Goal: Task Accomplishment & Management: Use online tool/utility

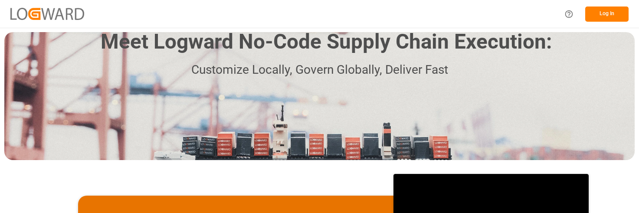
click at [605, 12] on button "Log In" at bounding box center [606, 14] width 43 height 15
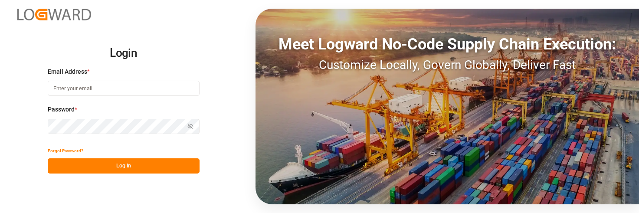
type input "[PERSON_NAME][EMAIL_ADDRESS][PERSON_NAME][DOMAIN_NAME]"
click at [121, 165] on button "Log In" at bounding box center [124, 165] width 152 height 15
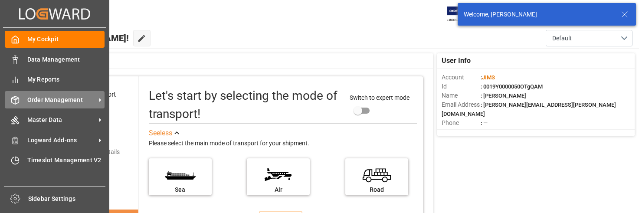
click at [57, 100] on span "Order Management" at bounding box center [61, 99] width 68 height 9
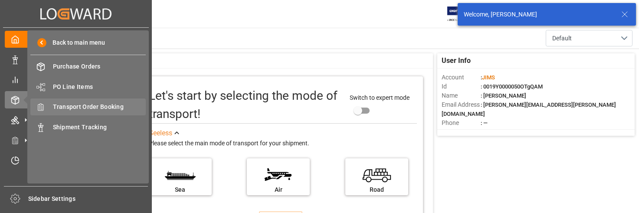
click at [108, 105] on span "Transport Order Booking" at bounding box center [99, 106] width 93 height 9
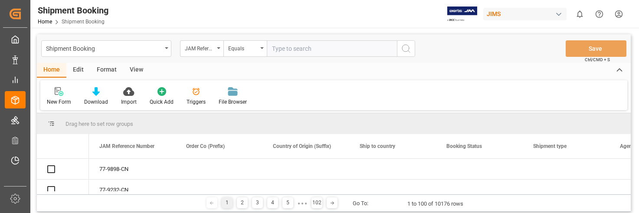
click at [299, 49] on input "text" at bounding box center [332, 48] width 130 height 16
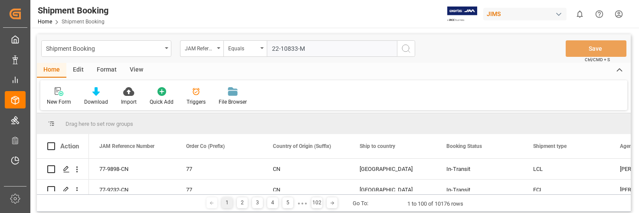
type input "22-10833-MY"
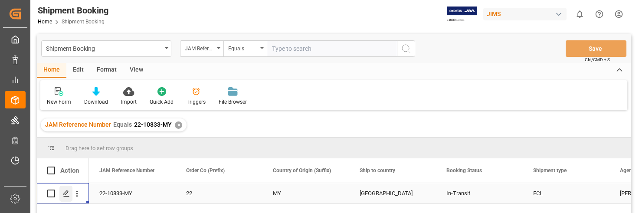
click at [65, 192] on icon "Press SPACE to select this row." at bounding box center [66, 193] width 7 height 7
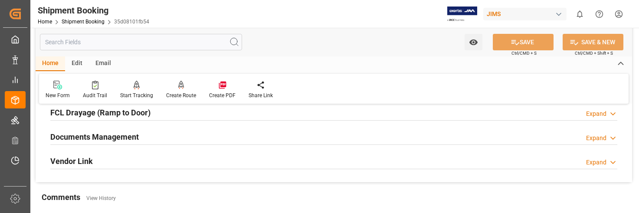
scroll to position [260, 0]
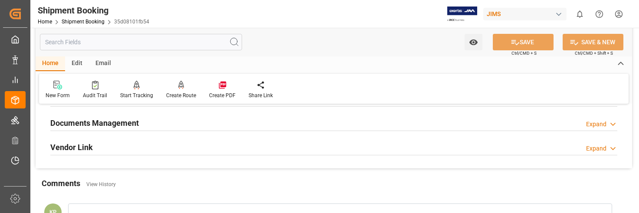
click at [594, 122] on div "Expand" at bounding box center [596, 124] width 20 height 9
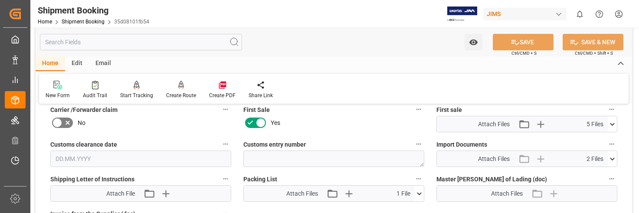
scroll to position [390, 0]
click at [612, 158] on icon at bounding box center [611, 159] width 9 height 9
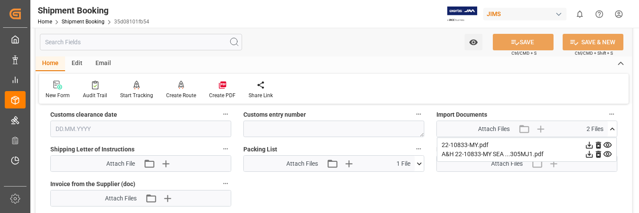
scroll to position [434, 0]
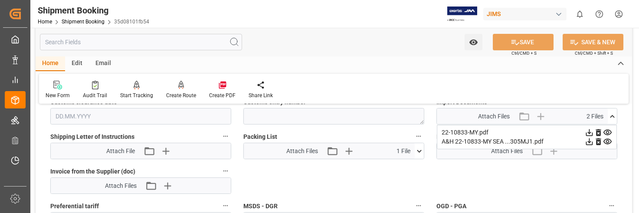
click at [589, 133] on icon at bounding box center [589, 132] width 7 height 7
click at [588, 142] on icon at bounding box center [588, 141] width 9 height 9
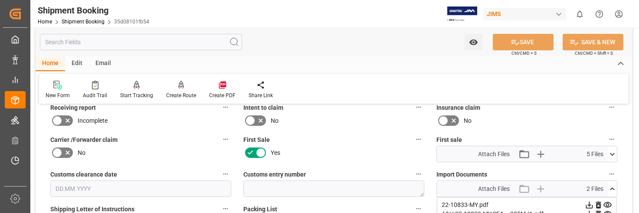
scroll to position [347, 0]
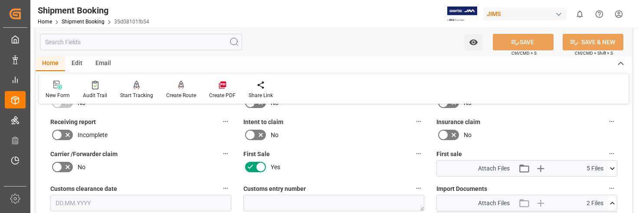
click at [612, 167] on icon at bounding box center [611, 168] width 9 height 9
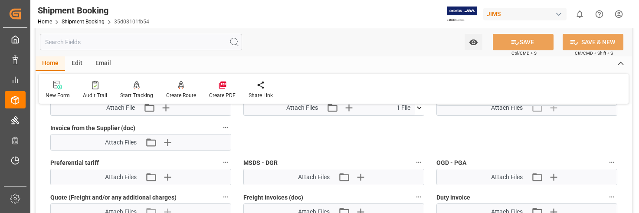
scroll to position [434, 0]
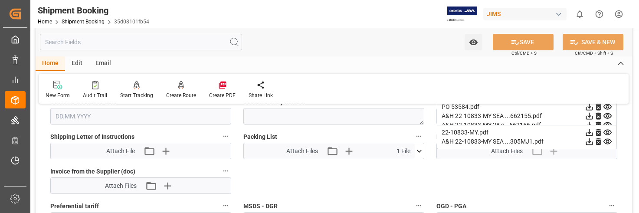
drag, startPoint x: 36, startPoint y: 121, endPoint x: 75, endPoint y: 130, distance: 40.4
click at [36, 121] on div "Quote Ready In-Transit Delivered Completed Cancelled References Expand JAM Refe…" at bounding box center [334, 23] width 596 height 691
click at [623, 189] on div "Quote Ready In-Transit Delivered Completed Cancelled References Expand JAM Refe…" at bounding box center [334, 23] width 596 height 691
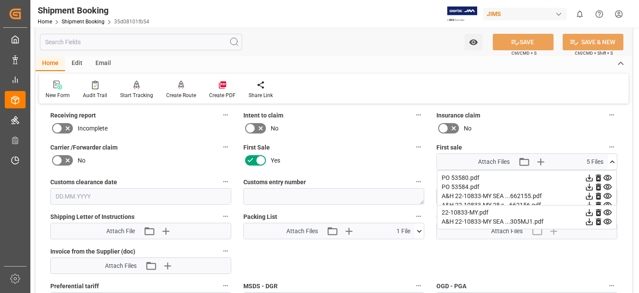
scroll to position [390, 0]
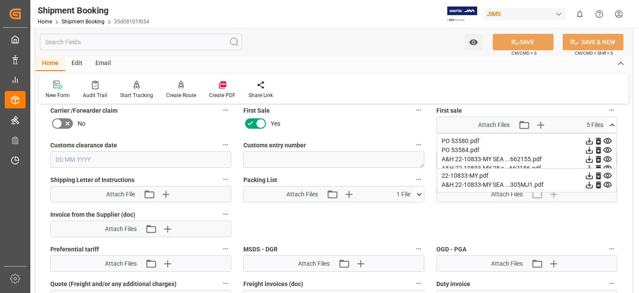
click at [511, 142] on div "PO 53580.pdf" at bounding box center [526, 141] width 170 height 9
click at [610, 123] on icon at bounding box center [611, 125] width 9 height 9
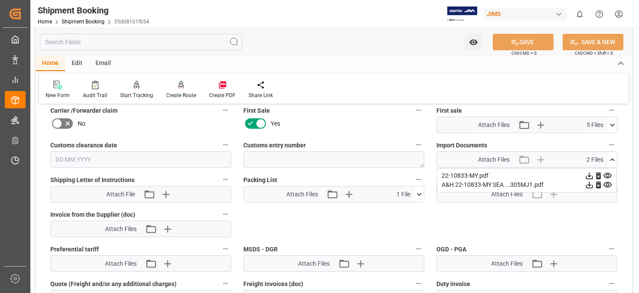
click at [611, 159] on icon at bounding box center [612, 159] width 5 height 3
click at [611, 124] on icon at bounding box center [611, 125] width 9 height 9
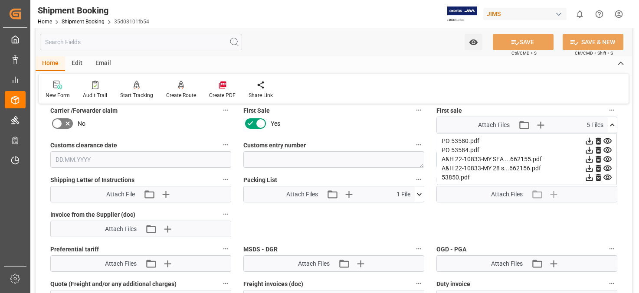
click at [587, 159] on icon at bounding box center [589, 159] width 7 height 7
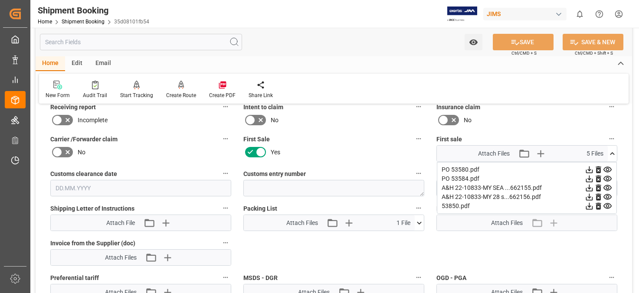
scroll to position [347, 0]
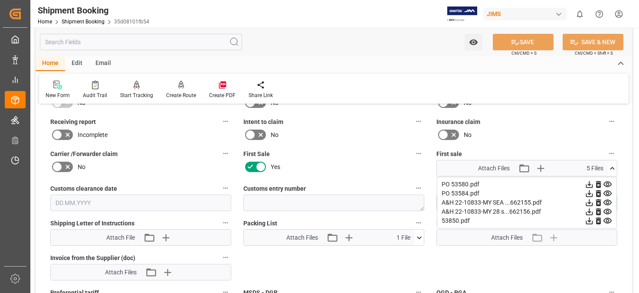
click at [388, 125] on label "Intent to claim" at bounding box center [333, 122] width 181 height 12
click at [413, 125] on button "Intent to claim" at bounding box center [418, 121] width 11 height 11
click at [443, 212] on div at bounding box center [319, 146] width 639 height 293
click at [590, 182] on icon at bounding box center [588, 184] width 9 height 9
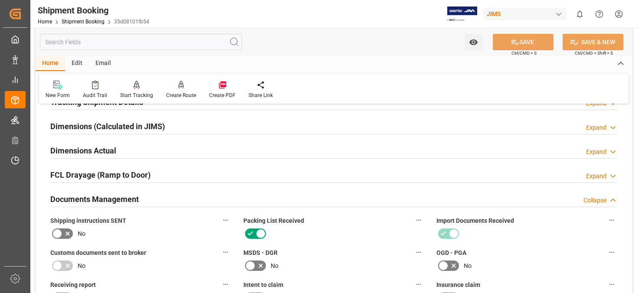
scroll to position [303, 0]
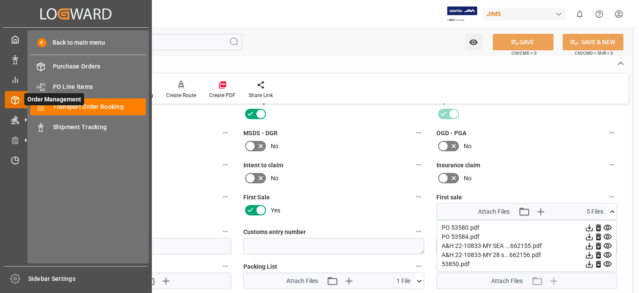
click at [81, 105] on span "Order Management" at bounding box center [54, 99] width 60 height 12
click at [88, 106] on span "Transport Order Booking" at bounding box center [99, 106] width 93 height 9
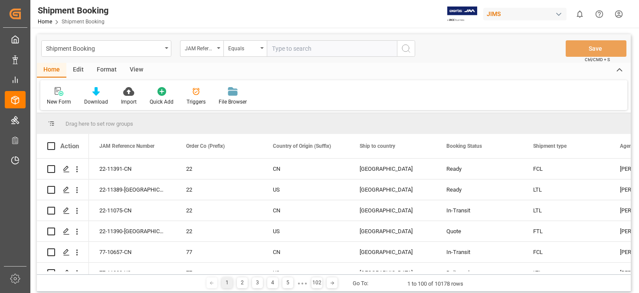
click at [300, 49] on input "text" at bounding box center [332, 48] width 130 height 16
type input "22-10831-my"
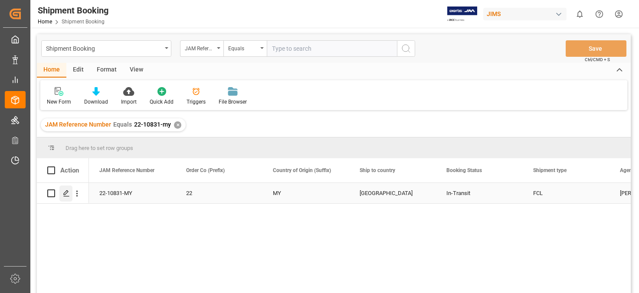
click at [66, 192] on icon "Press SPACE to select this row." at bounding box center [66, 193] width 7 height 7
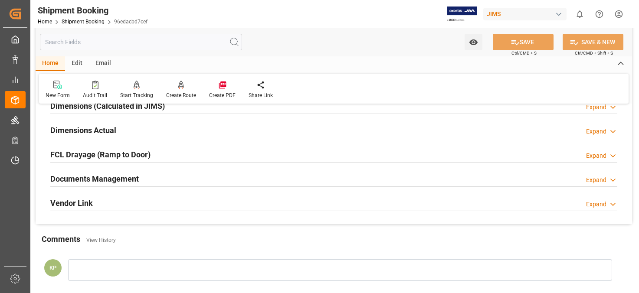
scroll to position [217, 0]
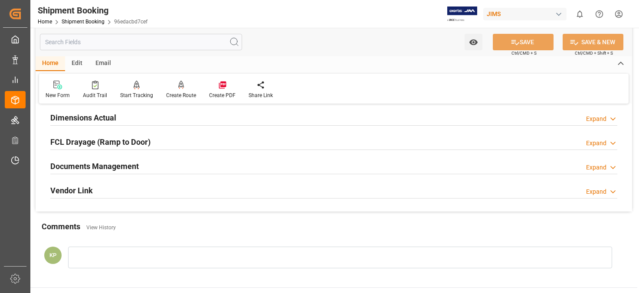
click at [598, 166] on div "Expand" at bounding box center [596, 167] width 20 height 9
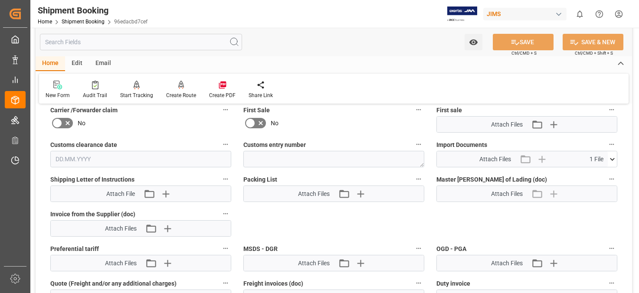
scroll to position [390, 0]
click at [610, 159] on icon at bounding box center [611, 159] width 9 height 9
click at [591, 174] on icon at bounding box center [588, 175] width 9 height 9
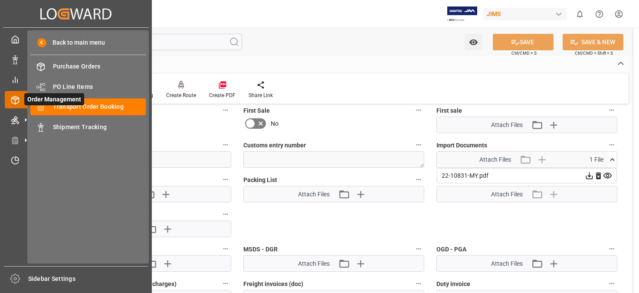
click at [82, 105] on span "Order Management" at bounding box center [54, 99] width 60 height 12
click at [104, 107] on span "Transport Order Booking" at bounding box center [99, 106] width 93 height 9
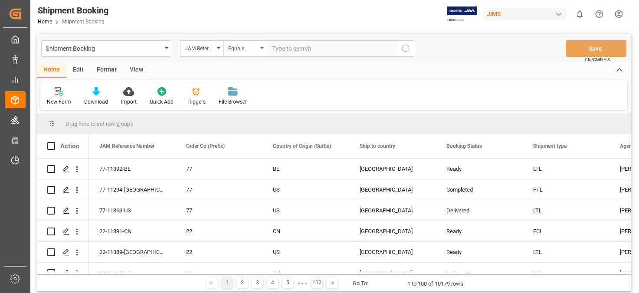
click at [297, 50] on input "text" at bounding box center [332, 48] width 130 height 16
type input "22-10832-my"
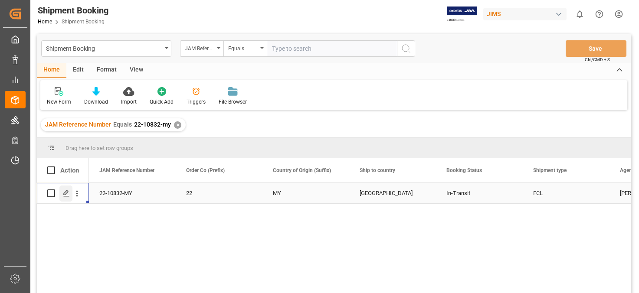
click at [68, 192] on polygon "Press SPACE to select this row." at bounding box center [66, 193] width 4 height 4
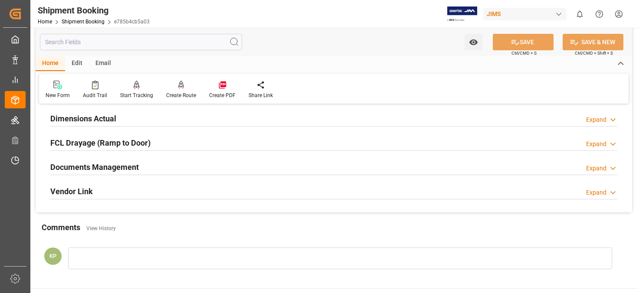
scroll to position [217, 0]
click at [597, 167] on div "Expand" at bounding box center [596, 167] width 20 height 9
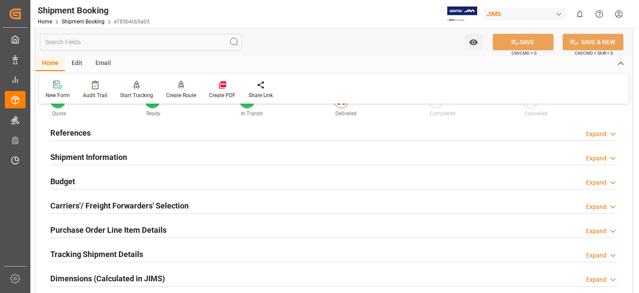
scroll to position [0, 0]
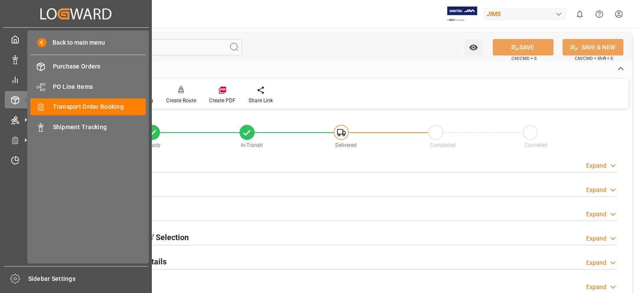
click at [15, 212] on div "My Cockpit My Cockpit Data Management Data Management My Reports My Reports Ord…" at bounding box center [76, 147] width 146 height 238
click at [79, 104] on span "Order Management" at bounding box center [54, 99] width 60 height 12
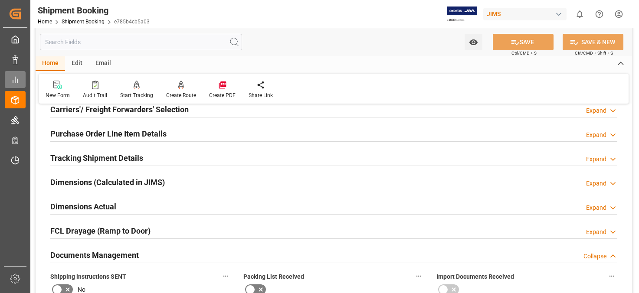
scroll to position [87, 0]
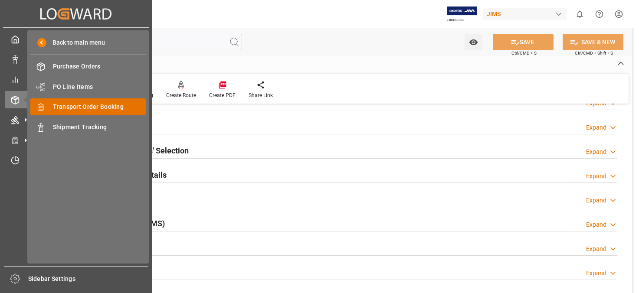
click at [90, 107] on span "Transport Order Booking" at bounding box center [99, 106] width 93 height 9
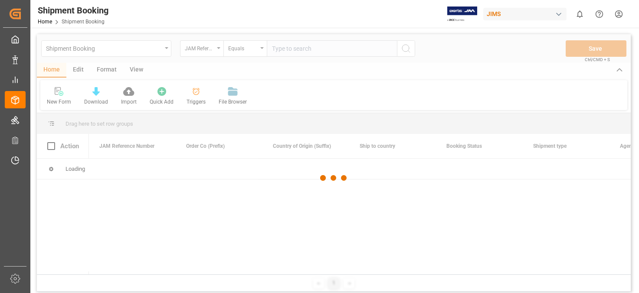
click at [290, 48] on div at bounding box center [333, 178] width 593 height 288
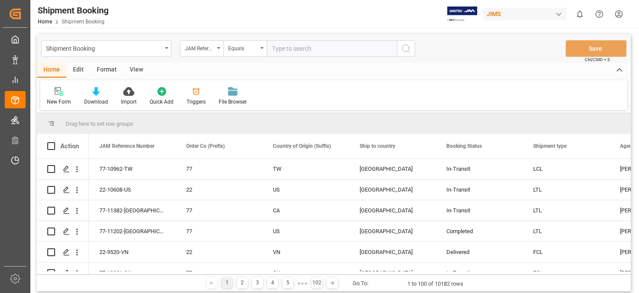
click at [294, 49] on input "text" at bounding box center [332, 48] width 130 height 16
type input "22-10731-MY"
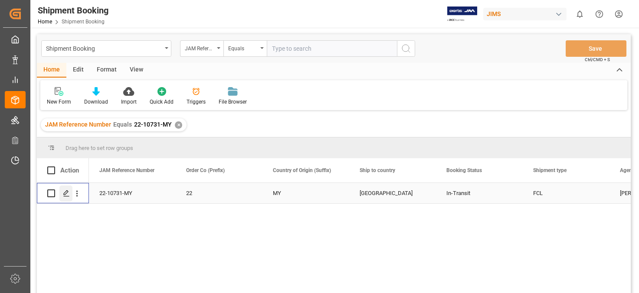
click at [64, 192] on icon "Press SPACE to select this row." at bounding box center [66, 193] width 7 height 7
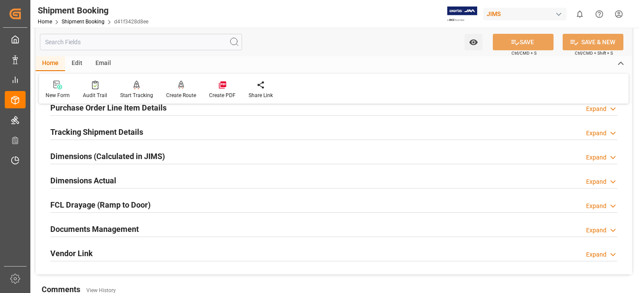
scroll to position [217, 0]
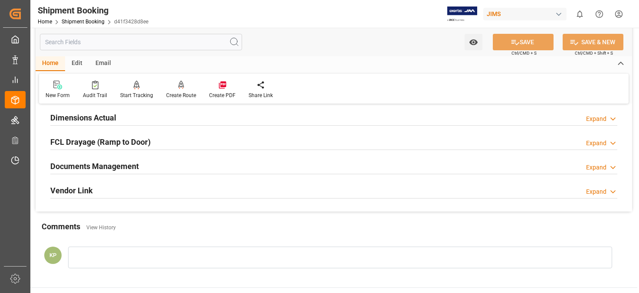
click at [595, 166] on div "Expand" at bounding box center [596, 167] width 20 height 9
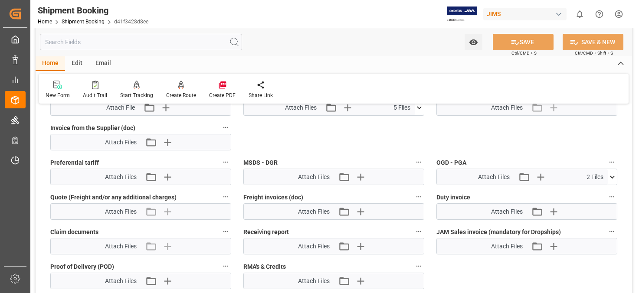
scroll to position [520, 0]
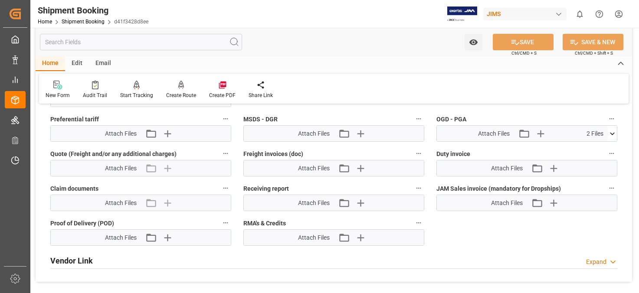
click at [613, 133] on icon at bounding box center [612, 133] width 5 height 3
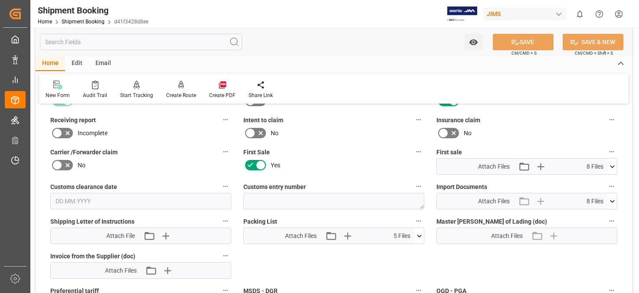
scroll to position [347, 0]
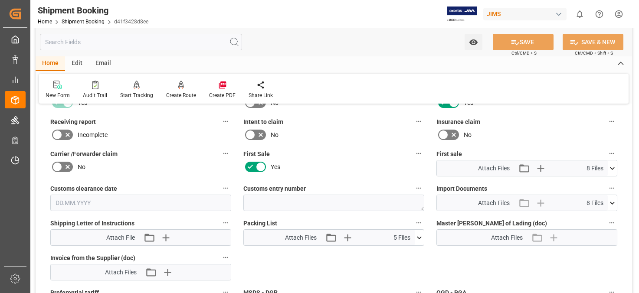
click at [611, 200] on icon at bounding box center [611, 203] width 9 height 9
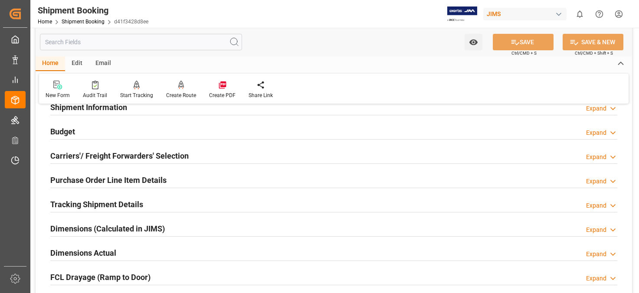
scroll to position [0, 0]
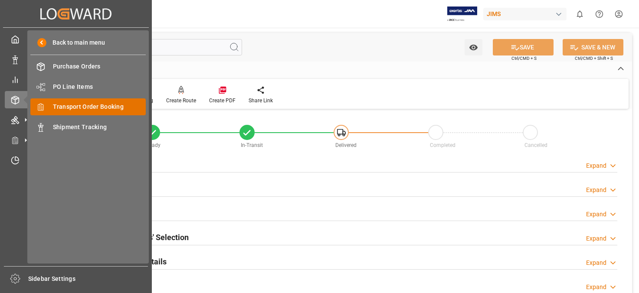
click at [98, 105] on span "Transport Order Booking" at bounding box center [99, 106] width 93 height 9
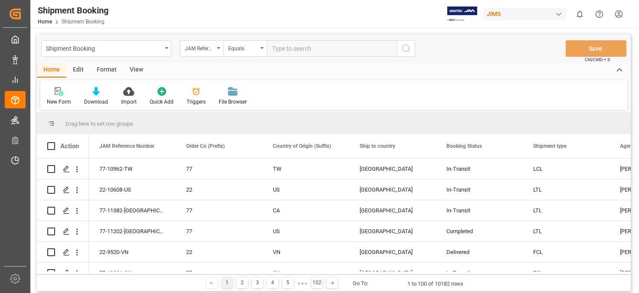
click at [312, 48] on input "text" at bounding box center [332, 48] width 130 height 16
type input "22-10190-US"
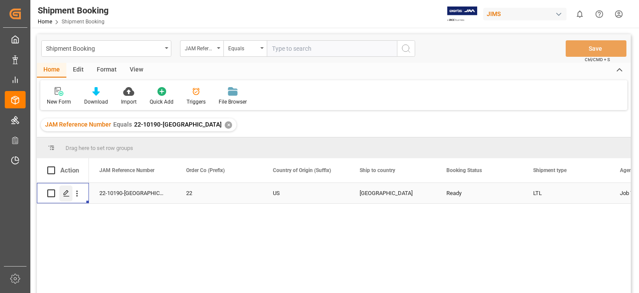
click at [66, 193] on polygon "Press SPACE to select this row." at bounding box center [66, 193] width 4 height 4
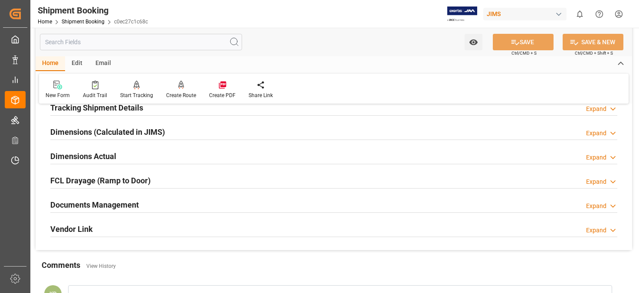
scroll to position [217, 0]
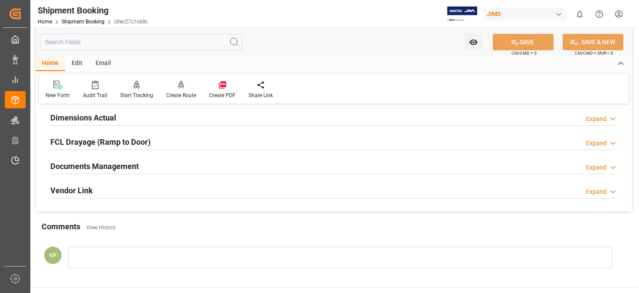
click at [600, 166] on div "Expand" at bounding box center [596, 167] width 20 height 9
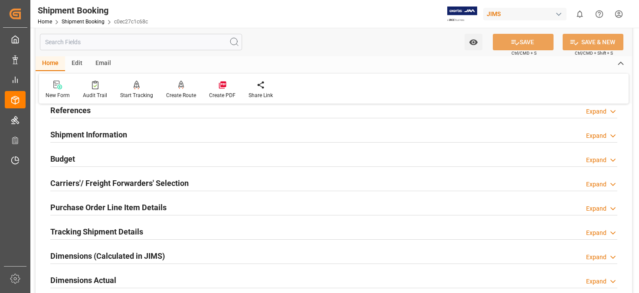
scroll to position [0, 0]
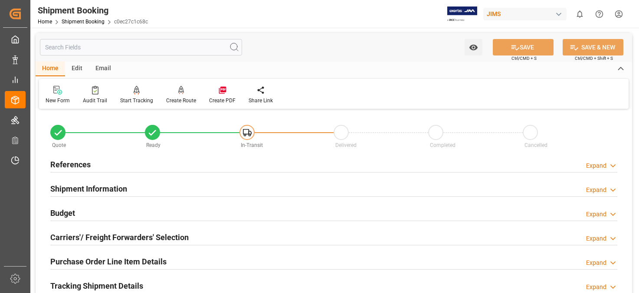
click at [617, 14] on html "Created by potrace 1.15, written by Peter Selinger 2001-2017 Created by potrace…" at bounding box center [319, 146] width 639 height 293
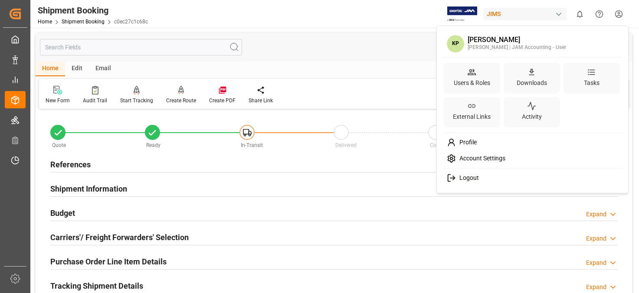
click at [472, 177] on span "Logout" at bounding box center [467, 178] width 23 height 8
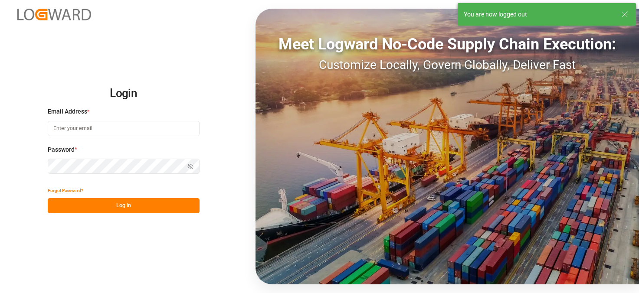
type input "[PERSON_NAME][EMAIL_ADDRESS][PERSON_NAME][DOMAIN_NAME]"
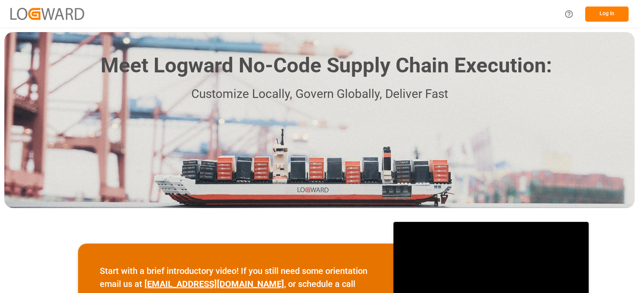
click at [609, 13] on button "Log In" at bounding box center [606, 14] width 43 height 15
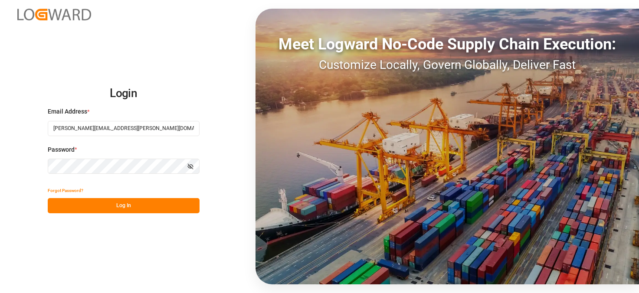
click at [148, 204] on button "Log In" at bounding box center [124, 205] width 152 height 15
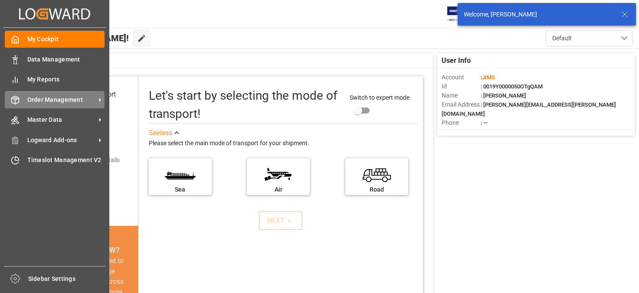
click at [79, 100] on span "Order Management" at bounding box center [61, 99] width 68 height 9
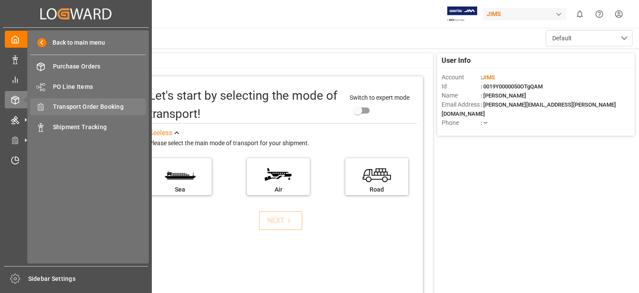
click at [117, 105] on span "Transport Order Booking" at bounding box center [99, 106] width 93 height 9
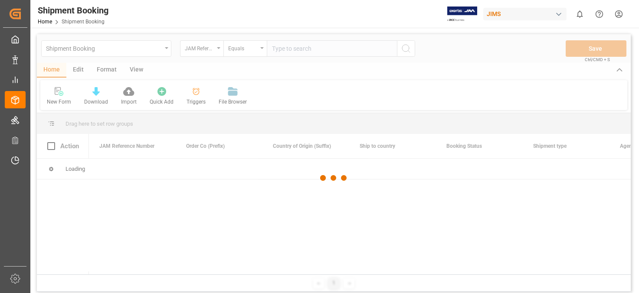
click at [310, 51] on div at bounding box center [333, 178] width 593 height 288
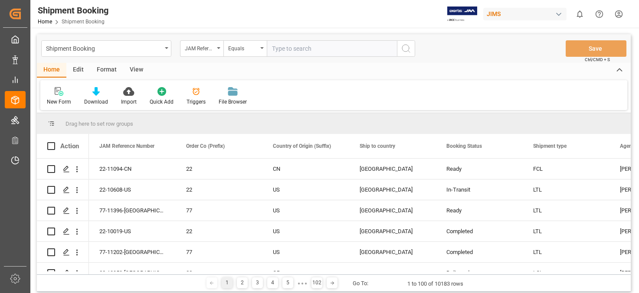
click at [314, 49] on input "text" at bounding box center [332, 48] width 130 height 16
type input "22-10730-my"
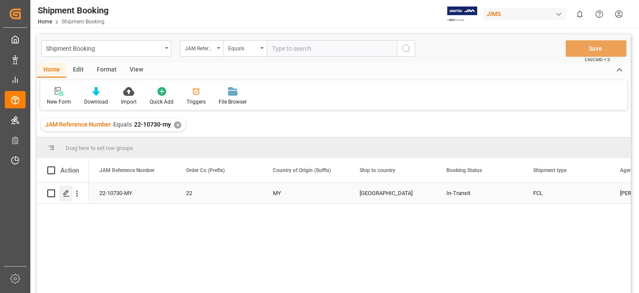
click at [65, 192] on icon "Press SPACE to select this row." at bounding box center [66, 193] width 7 height 7
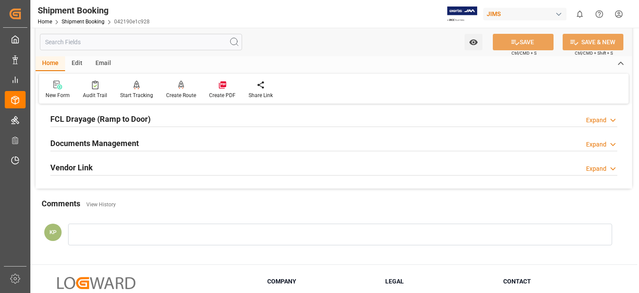
scroll to position [260, 0]
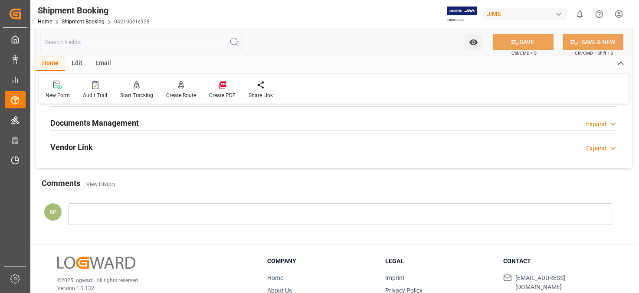
click at [597, 122] on div "Expand" at bounding box center [596, 124] width 20 height 9
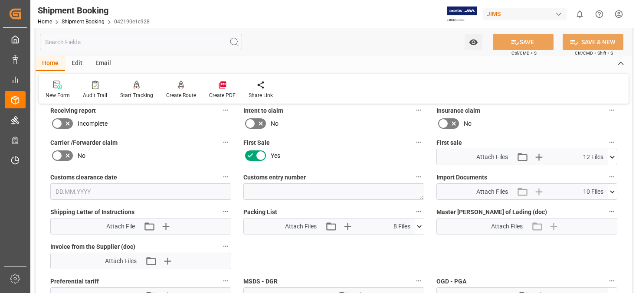
scroll to position [390, 0]
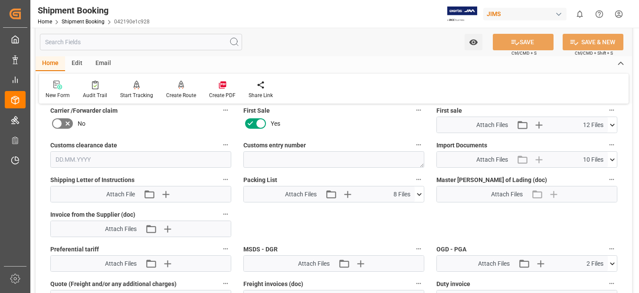
click at [612, 158] on icon at bounding box center [611, 159] width 9 height 9
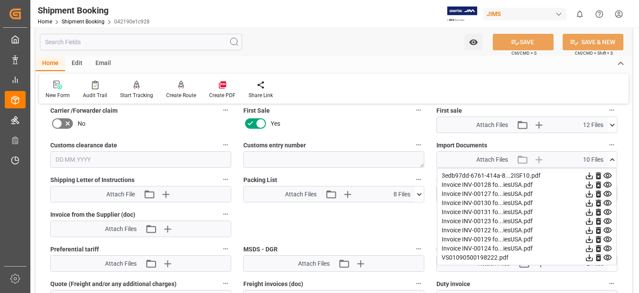
click at [498, 284] on label "Duty invoice" at bounding box center [526, 284] width 181 height 12
click at [606, 284] on button "Duty invoice" at bounding box center [611, 283] width 11 height 11
click at [12, 179] on div at bounding box center [319, 146] width 639 height 293
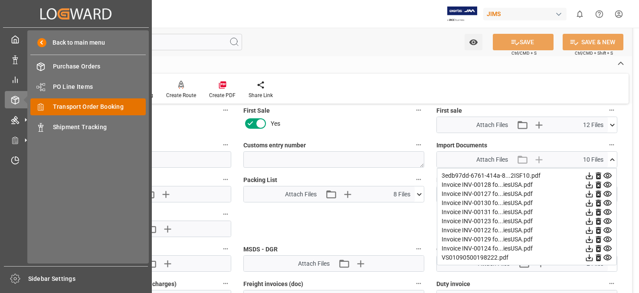
click at [81, 106] on span "Transport Order Booking" at bounding box center [99, 106] width 93 height 9
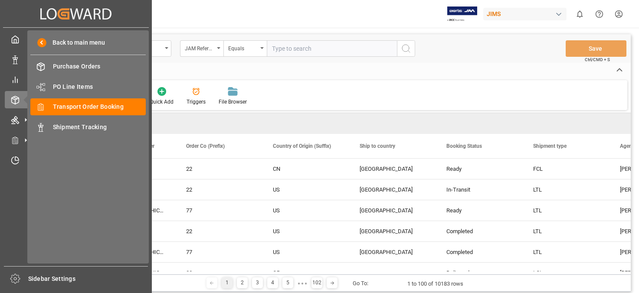
click at [17, 241] on div "My Cockpit My Cockpit Data Management Data Management My Reports My Reports Ord…" at bounding box center [76, 147] width 146 height 238
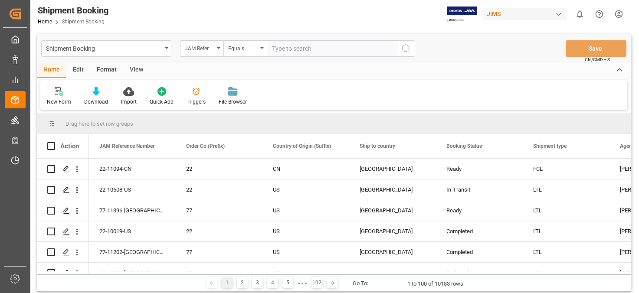
click at [284, 51] on input "text" at bounding box center [332, 48] width 130 height 16
type input "22-10358-my"
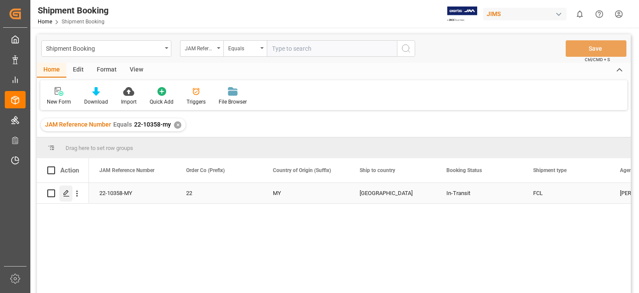
click at [66, 191] on icon "Press SPACE to select this row." at bounding box center [66, 193] width 7 height 7
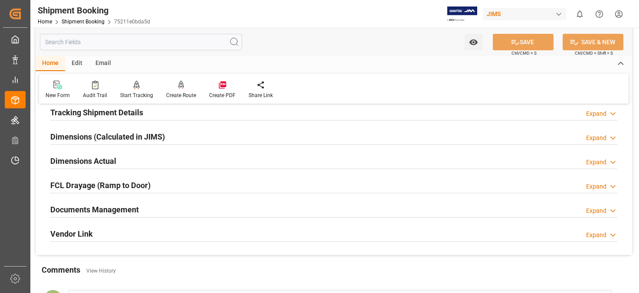
scroll to position [260, 0]
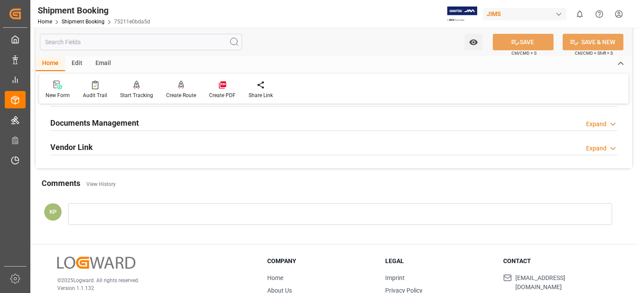
click at [600, 124] on div "Expand" at bounding box center [596, 124] width 20 height 9
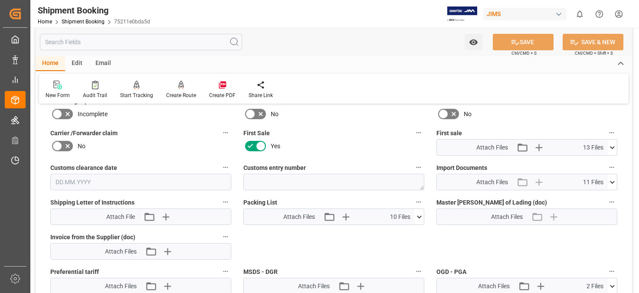
scroll to position [390, 0]
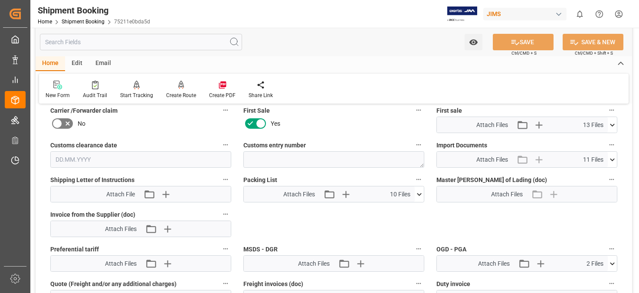
click at [613, 158] on icon at bounding box center [612, 159] width 5 height 3
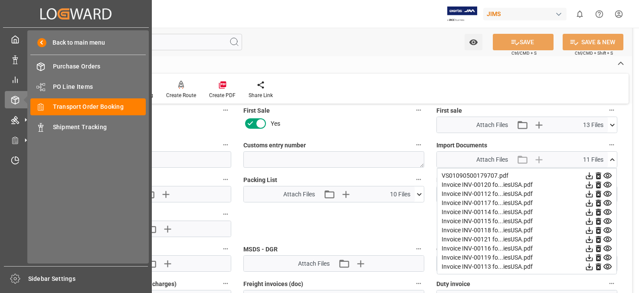
drag, startPoint x: 14, startPoint y: 198, endPoint x: 26, endPoint y: 194, distance: 13.2
click at [14, 198] on div "My Cockpit My Cockpit Data Management Data Management My Reports My Reports Ord…" at bounding box center [76, 147] width 146 height 238
click at [92, 105] on span "Transport Order Booking" at bounding box center [99, 106] width 93 height 9
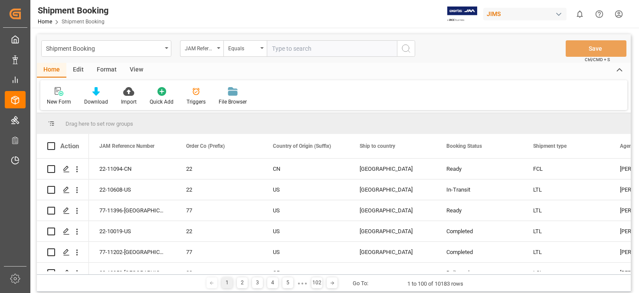
click at [300, 48] on input "text" at bounding box center [332, 48] width 130 height 16
type input "22-10352-my"
click at [408, 47] on icon "search button" at bounding box center [406, 48] width 10 height 10
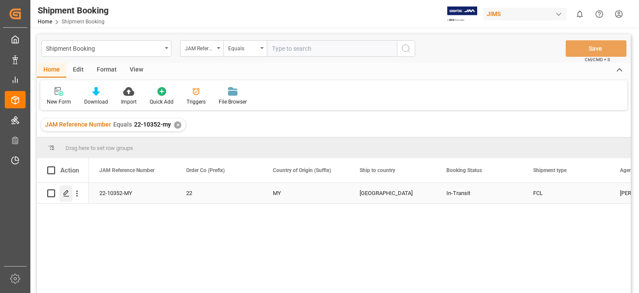
click at [65, 192] on icon "Press SPACE to select this row." at bounding box center [66, 193] width 7 height 7
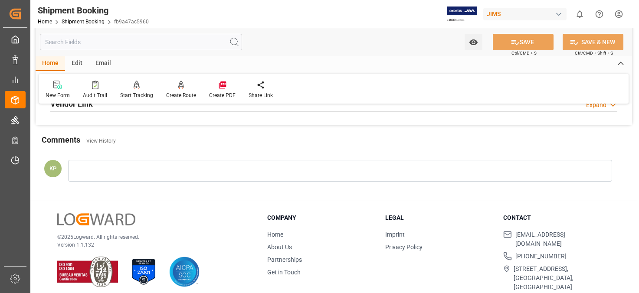
scroll to position [260, 0]
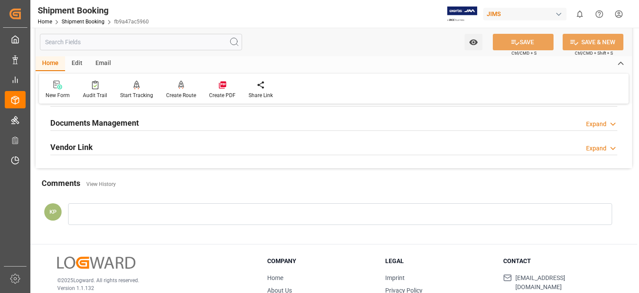
click at [597, 124] on div "Expand" at bounding box center [596, 124] width 20 height 9
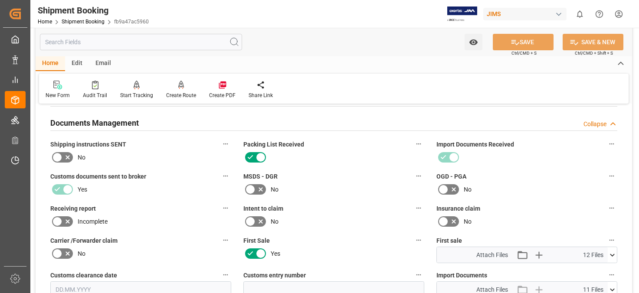
scroll to position [347, 0]
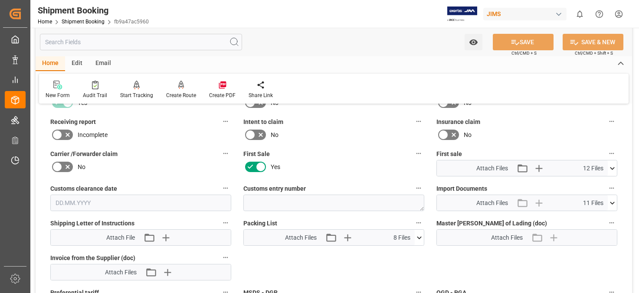
click at [610, 201] on icon at bounding box center [611, 203] width 9 height 9
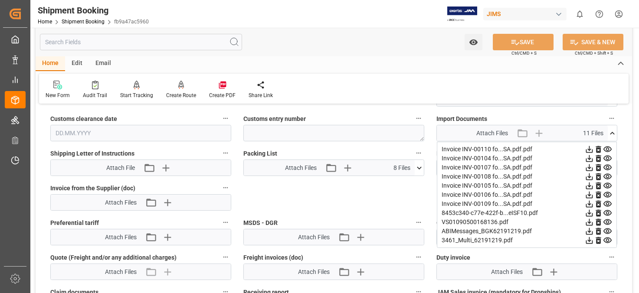
scroll to position [390, 0]
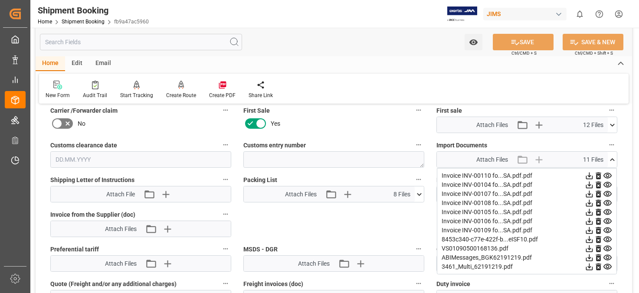
click at [525, 199] on div "Invoice INV-00108 fo...SA.pdf.pdf" at bounding box center [526, 203] width 170 height 9
click at [587, 174] on icon at bounding box center [588, 175] width 9 height 9
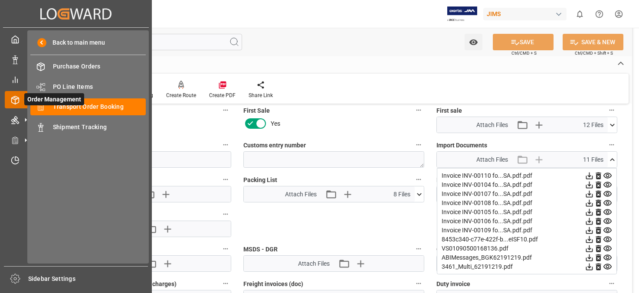
click at [16, 98] on icon at bounding box center [25, 100] width 18 height 18
click at [96, 105] on span "Transport Order Booking" at bounding box center [99, 106] width 93 height 9
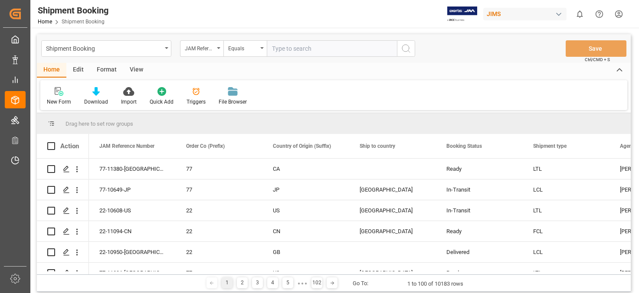
click at [297, 48] on input "text" at bounding box center [332, 48] width 130 height 16
type input "22-10352-my"
click at [409, 49] on icon "search button" at bounding box center [406, 48] width 10 height 10
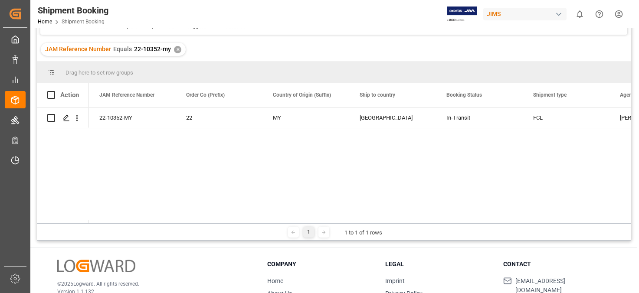
scroll to position [87, 0]
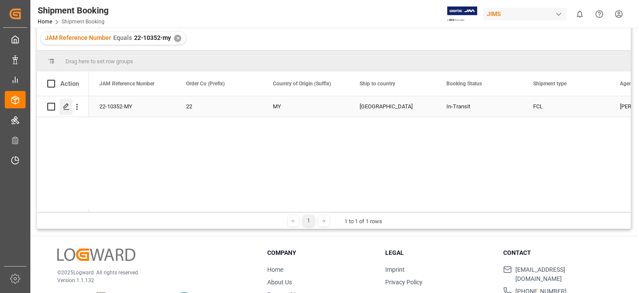
click at [67, 105] on icon "Press SPACE to select this row." at bounding box center [66, 106] width 7 height 7
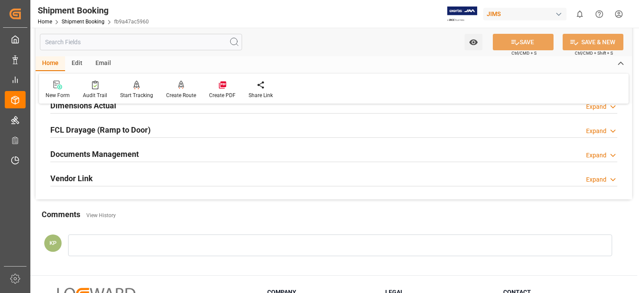
scroll to position [217, 0]
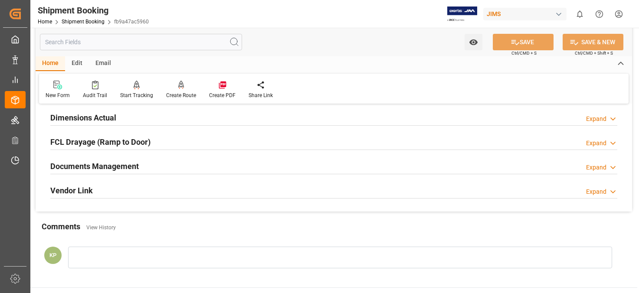
click at [600, 168] on div "Expand" at bounding box center [596, 167] width 20 height 9
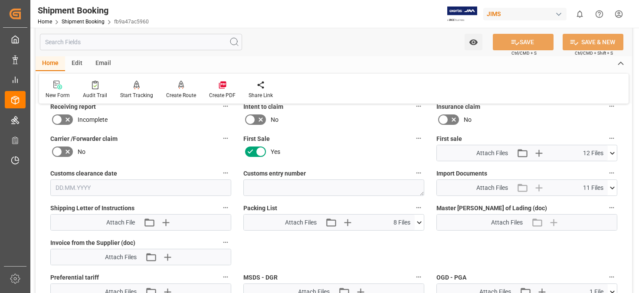
scroll to position [347, 0]
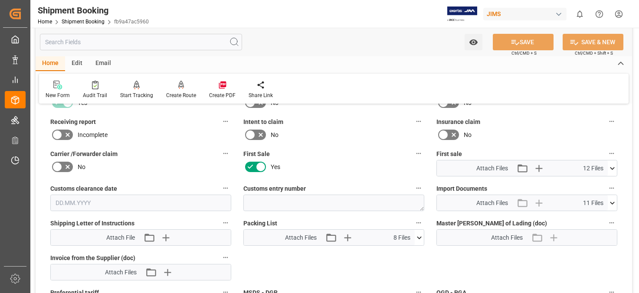
click at [613, 202] on icon at bounding box center [612, 203] width 5 height 3
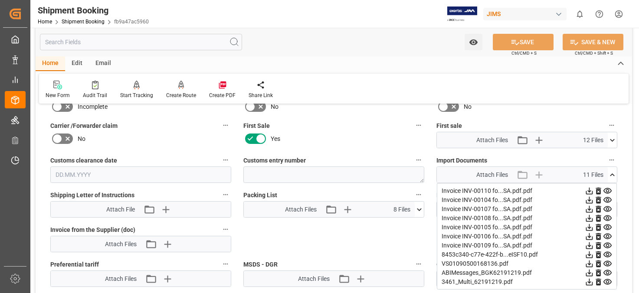
scroll to position [390, 0]
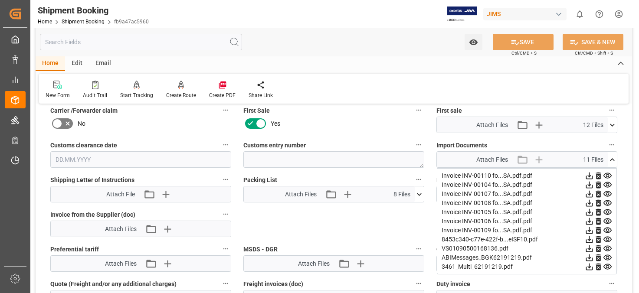
click at [522, 174] on div "Invoice INV-00110 fo...SA.pdf.pdf" at bounding box center [526, 175] width 170 height 9
click at [590, 175] on icon at bounding box center [589, 176] width 7 height 7
click at [588, 184] on icon at bounding box center [589, 185] width 7 height 7
click at [590, 194] on icon at bounding box center [589, 194] width 7 height 7
click at [588, 204] on icon at bounding box center [588, 203] width 9 height 9
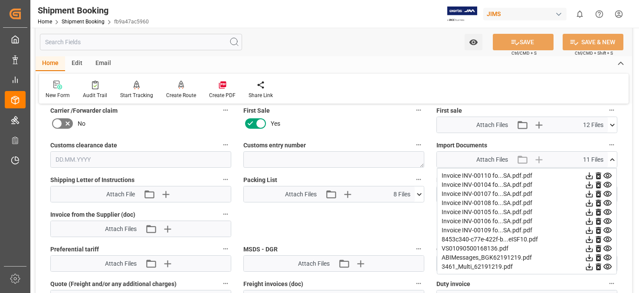
click at [589, 212] on icon at bounding box center [589, 212] width 7 height 7
click at [589, 223] on icon at bounding box center [588, 221] width 9 height 9
click at [590, 229] on icon at bounding box center [588, 230] width 9 height 9
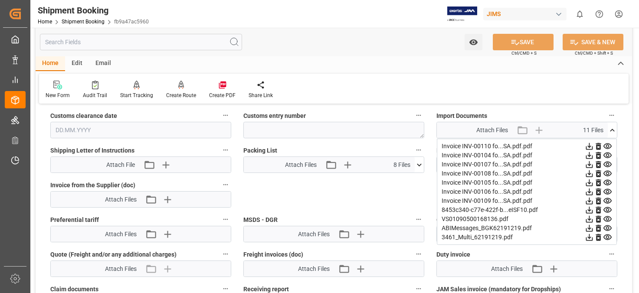
scroll to position [434, 0]
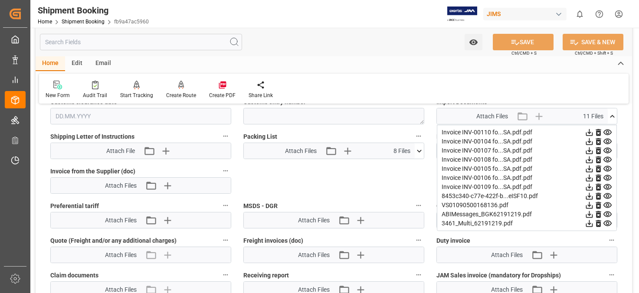
click at [589, 197] on icon at bounding box center [589, 196] width 7 height 7
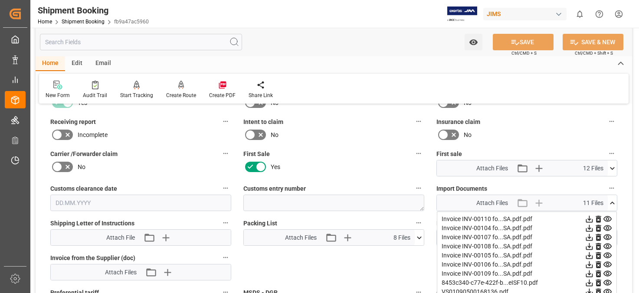
scroll to position [390, 0]
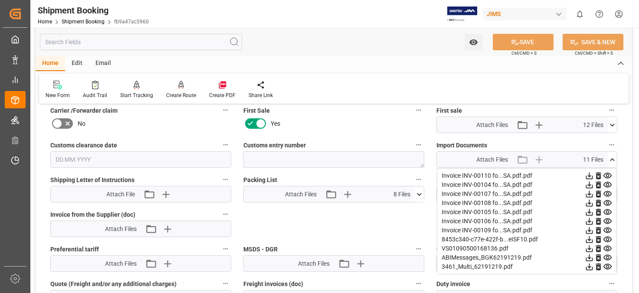
click at [590, 184] on icon at bounding box center [589, 185] width 7 height 7
click at [590, 212] on icon at bounding box center [589, 212] width 7 height 7
click at [591, 222] on icon at bounding box center [588, 221] width 9 height 9
click at [589, 194] on icon at bounding box center [589, 194] width 7 height 7
click at [588, 203] on icon at bounding box center [589, 203] width 7 height 7
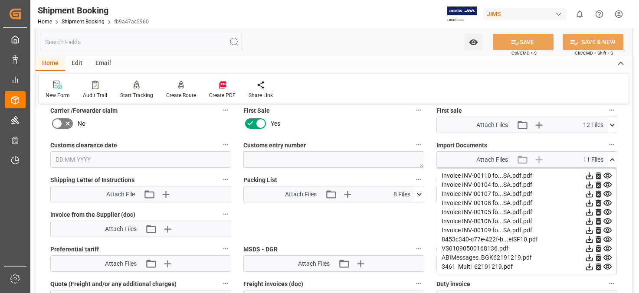
click at [589, 231] on icon at bounding box center [589, 230] width 7 height 7
click at [590, 176] on icon at bounding box center [589, 176] width 7 height 7
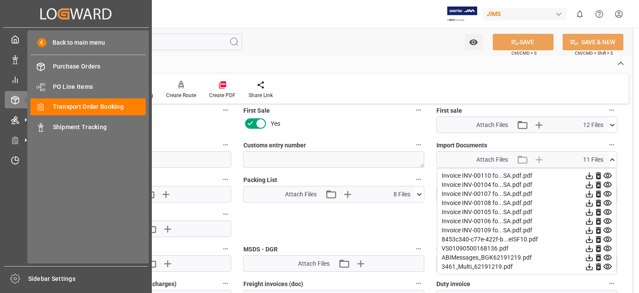
click at [20, 244] on div "My Cockpit My Cockpit Data Management Data Management My Reports My Reports Ord…" at bounding box center [76, 147] width 146 height 238
click at [92, 107] on span "Transport Order Booking" at bounding box center [99, 106] width 93 height 9
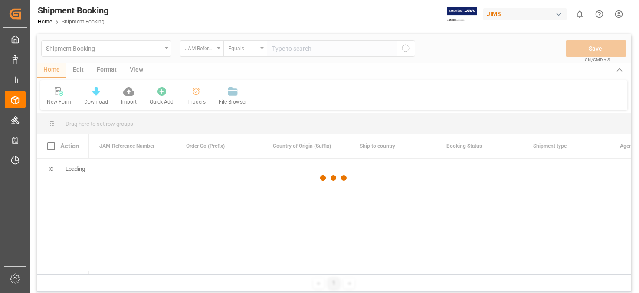
click at [289, 48] on div at bounding box center [333, 178] width 593 height 288
click at [302, 48] on div at bounding box center [333, 178] width 593 height 288
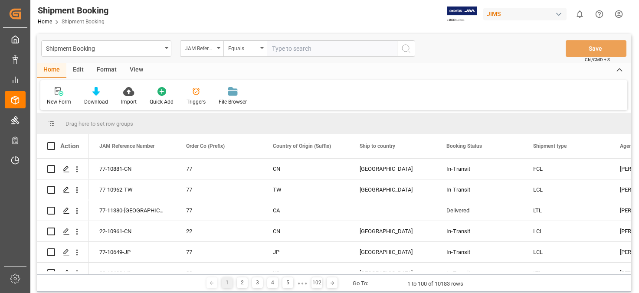
click at [303, 48] on input "text" at bounding box center [332, 48] width 130 height 16
type input "22-11288-ID"
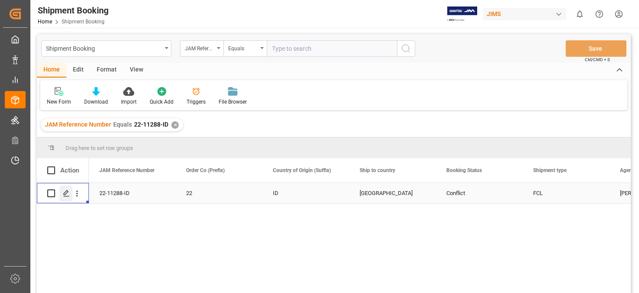
click at [64, 193] on icon "Press SPACE to select this row." at bounding box center [66, 193] width 7 height 7
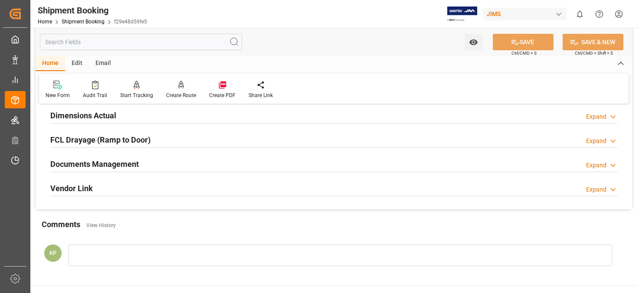
scroll to position [260, 0]
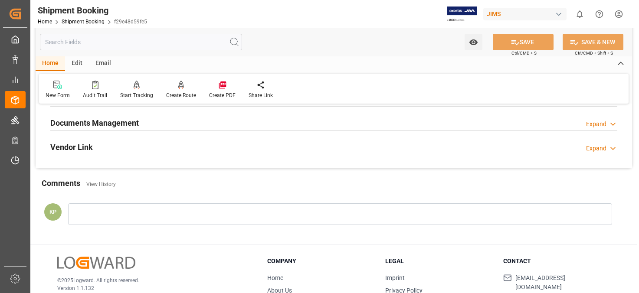
click at [602, 124] on div "Expand" at bounding box center [596, 124] width 20 height 9
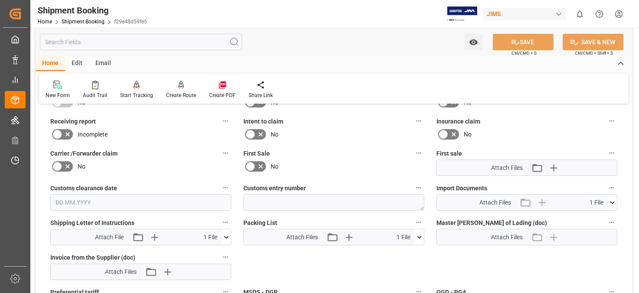
scroll to position [347, 0]
click at [613, 202] on icon at bounding box center [611, 203] width 9 height 9
click at [589, 218] on icon at bounding box center [589, 219] width 7 height 7
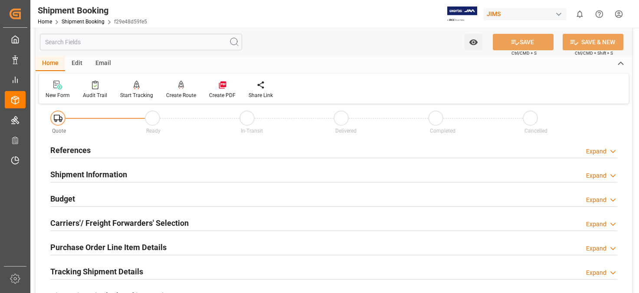
scroll to position [0, 0]
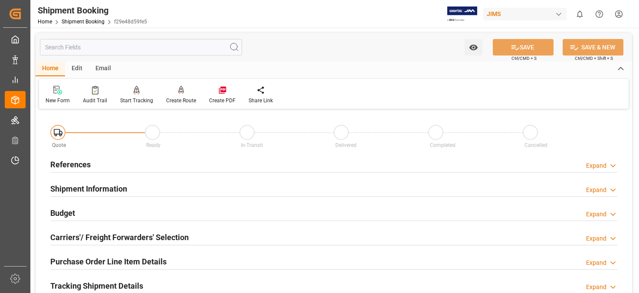
drag, startPoint x: 554, startPoint y: 128, endPoint x: 501, endPoint y: 114, distance: 54.4
click at [554, 127] on div "Cancelled" at bounding box center [569, 137] width 95 height 25
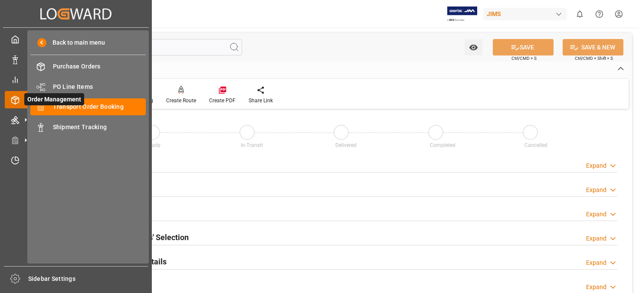
click at [12, 98] on polyline at bounding box center [15, 99] width 7 height 2
click at [88, 103] on span "Transport Order Booking" at bounding box center [99, 106] width 93 height 9
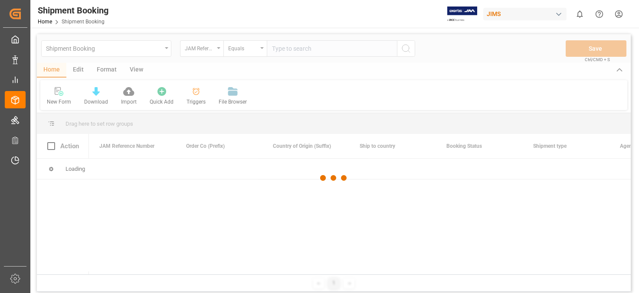
click at [298, 49] on div at bounding box center [333, 178] width 593 height 288
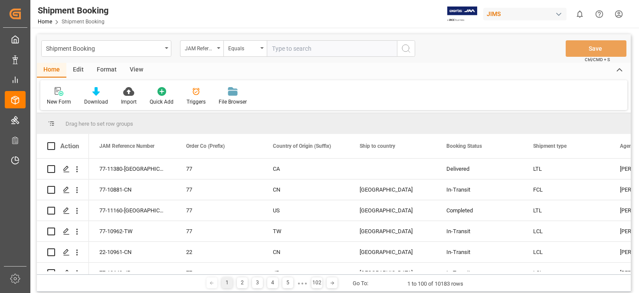
drag, startPoint x: 528, startPoint y: 61, endPoint x: 394, endPoint y: 62, distance: 134.4
click at [528, 61] on div "Shipment Booking JAM Reference Number Equals Save Ctrl/CMD + S" at bounding box center [333, 48] width 593 height 29
click at [307, 48] on input "text" at bounding box center [332, 48] width 130 height 16
type input "22-10702-ID"
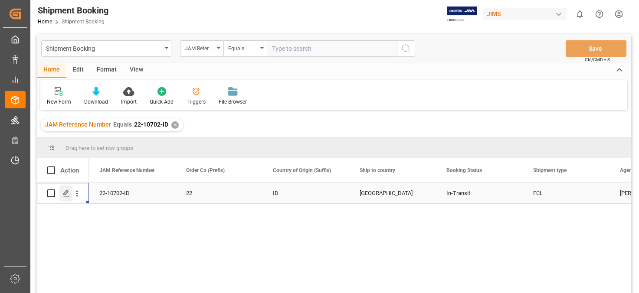
click at [65, 192] on polygon "Press SPACE to select this row." at bounding box center [66, 193] width 4 height 4
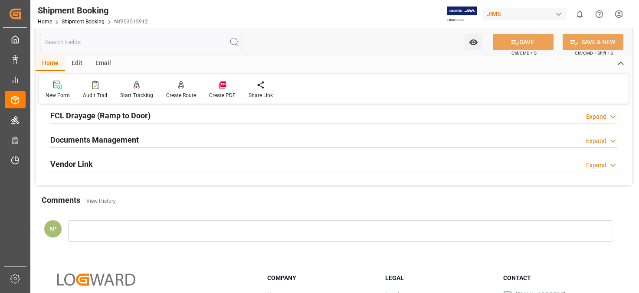
scroll to position [260, 0]
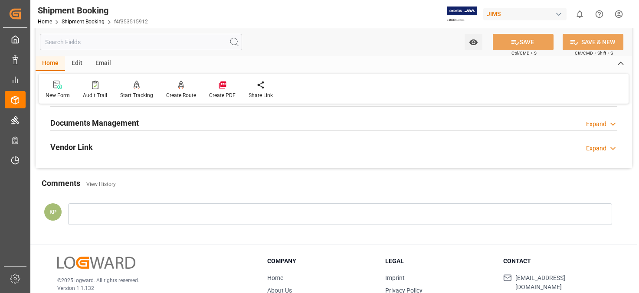
click at [598, 121] on div "Expand" at bounding box center [596, 124] width 20 height 9
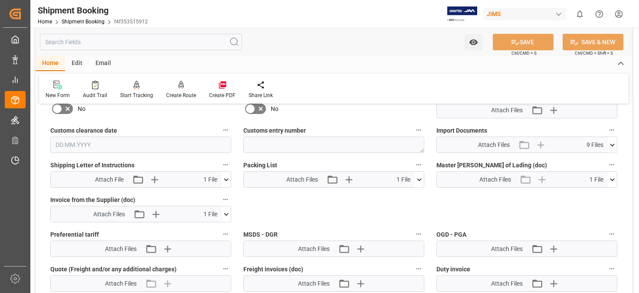
scroll to position [390, 0]
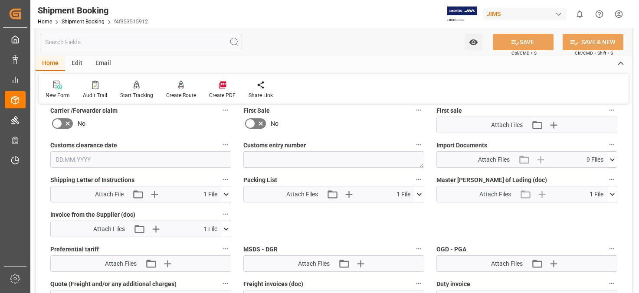
click at [612, 157] on icon at bounding box center [611, 159] width 9 height 9
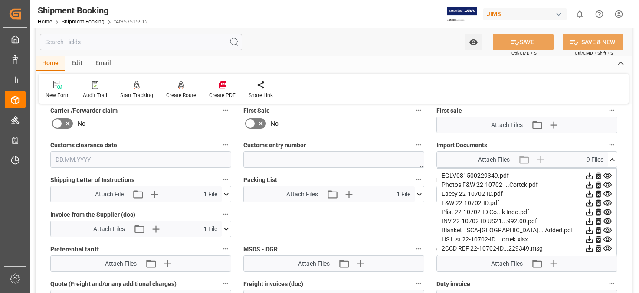
scroll to position [434, 0]
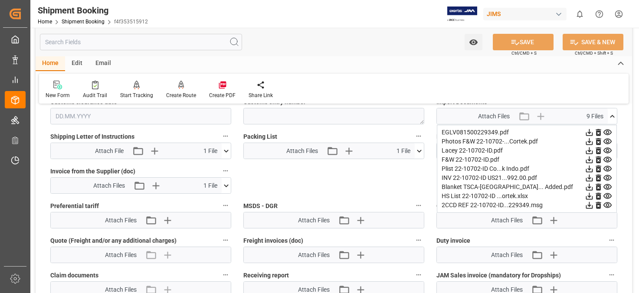
click at [590, 178] on icon at bounding box center [589, 178] width 7 height 7
click at [339, 189] on div "Quote Ready In-Transit Delivered Completed Cancelled References Expand JAM Refe…" at bounding box center [334, 23] width 596 height 691
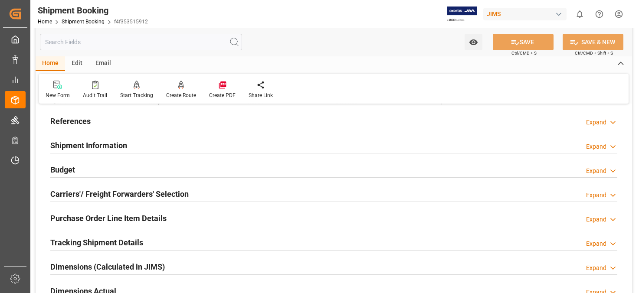
scroll to position [0, 0]
